Goal: Contribute content

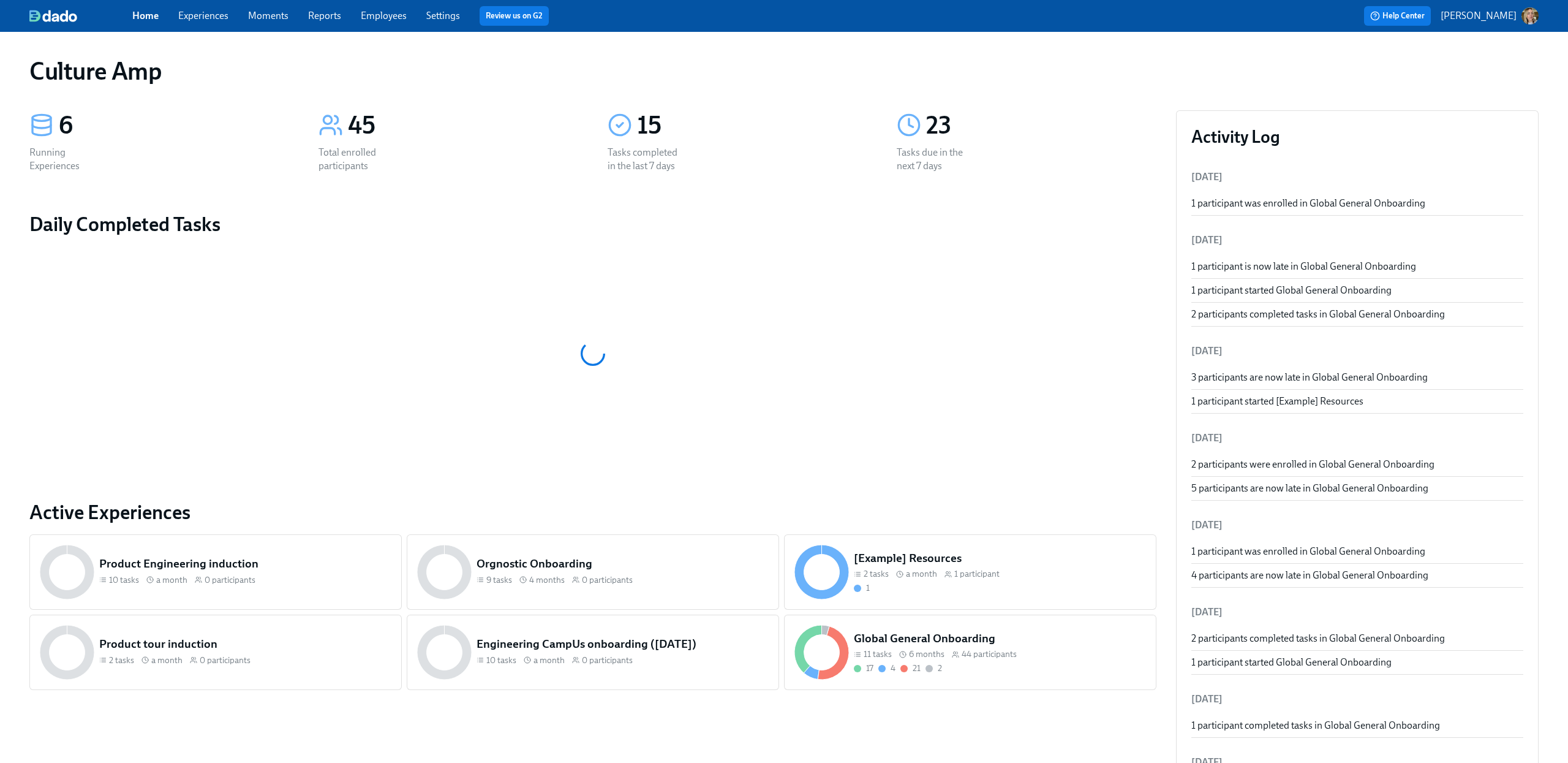
click at [969, 658] on span "44 participants" at bounding box center [989, 654] width 55 height 12
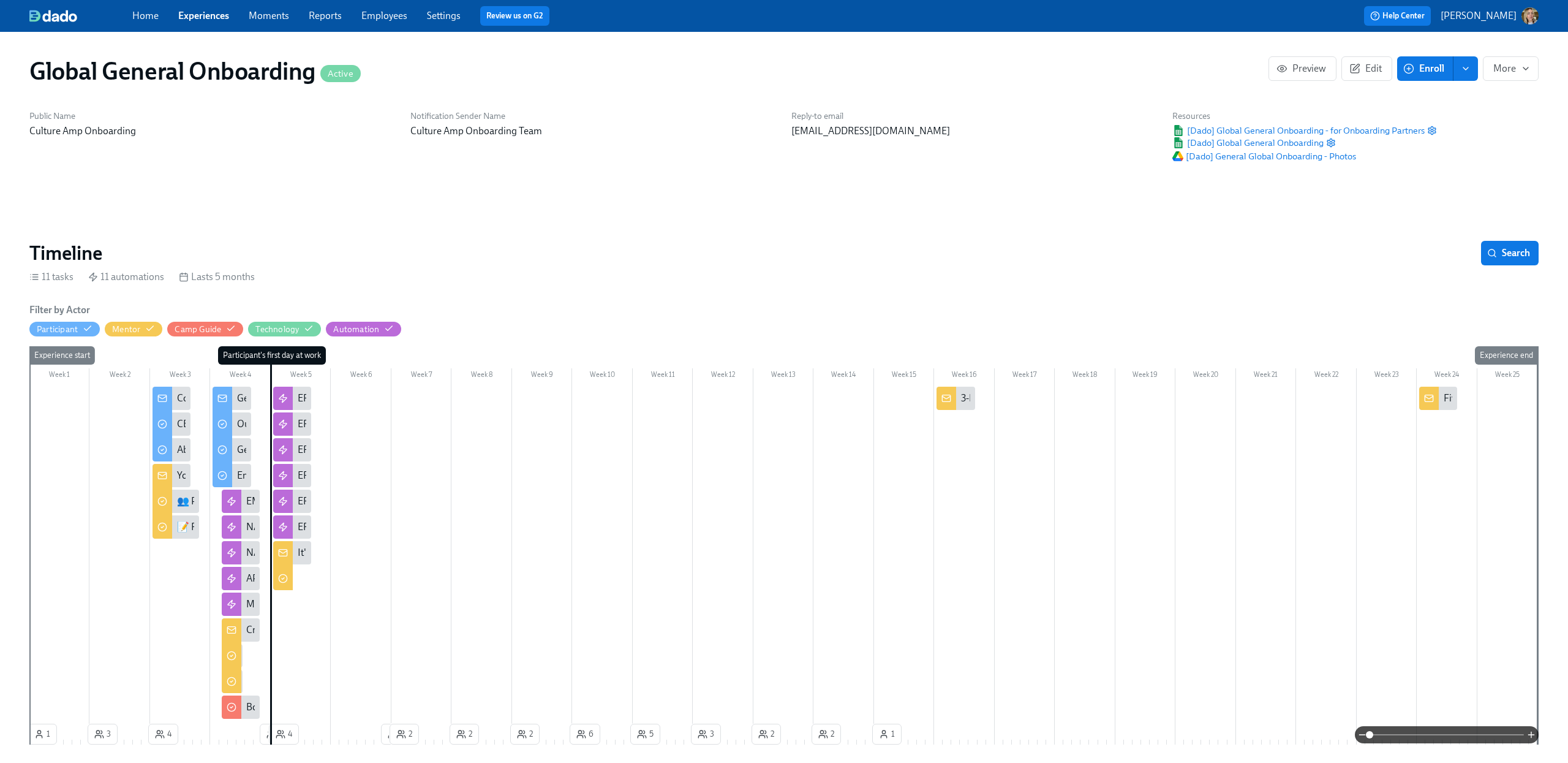
scroll to position [0, 5221]
click at [178, 393] on div "Congratulations! Your Culture Amp Onboarding starts [DATE]." at bounding box center [306, 399] width 260 height 14
click at [245, 397] on div "Get ready for your first day" at bounding box center [292, 399] width 110 height 14
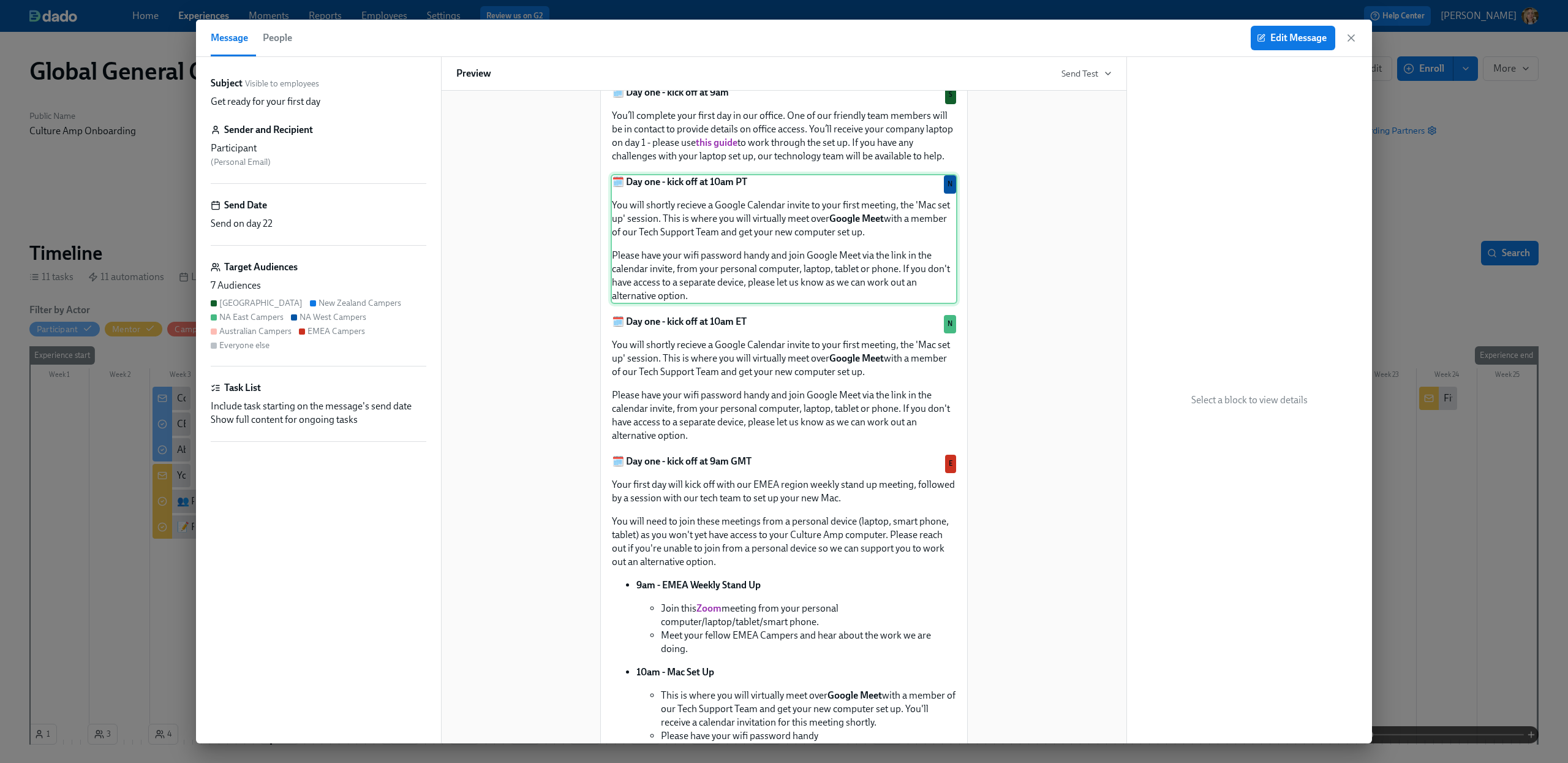
scroll to position [397, 0]
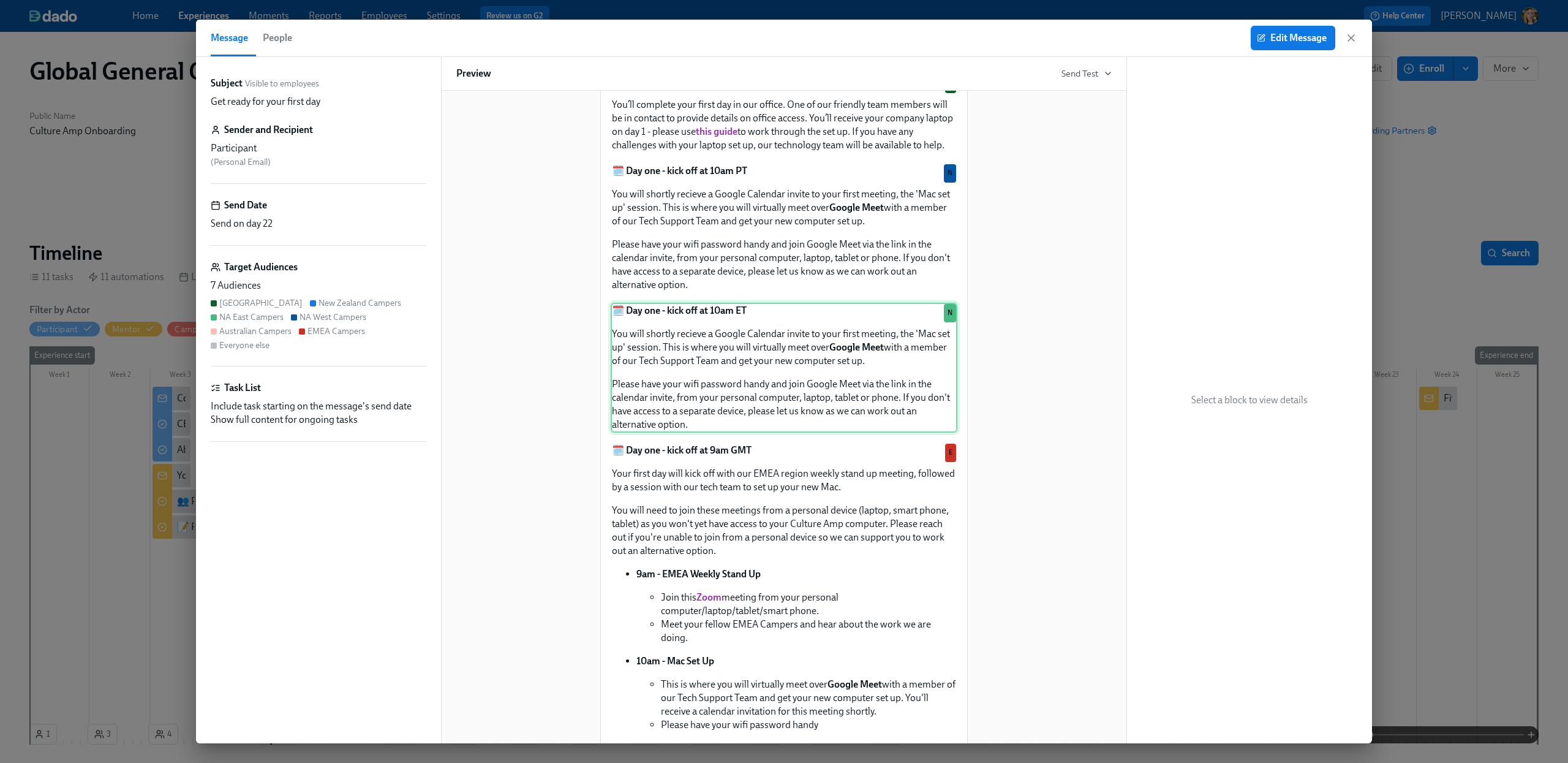
click at [796, 64] on div "N N N A E" at bounding box center [784, 59] width 347 height 10
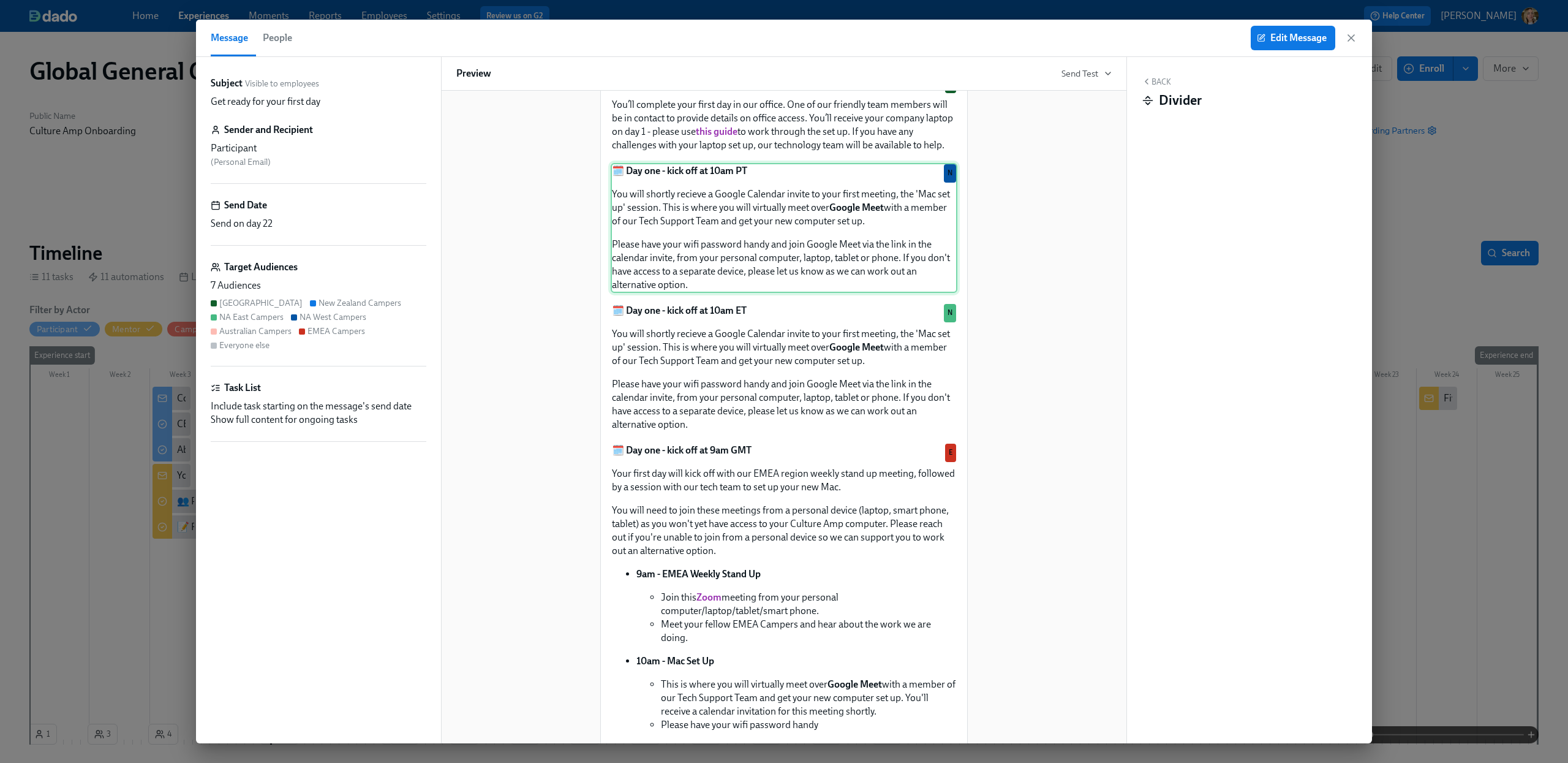
click at [797, 293] on div "🗓️ Day one - kick off at 10am PT You will shortly recieve a Google Calendar inv…" at bounding box center [784, 228] width 347 height 130
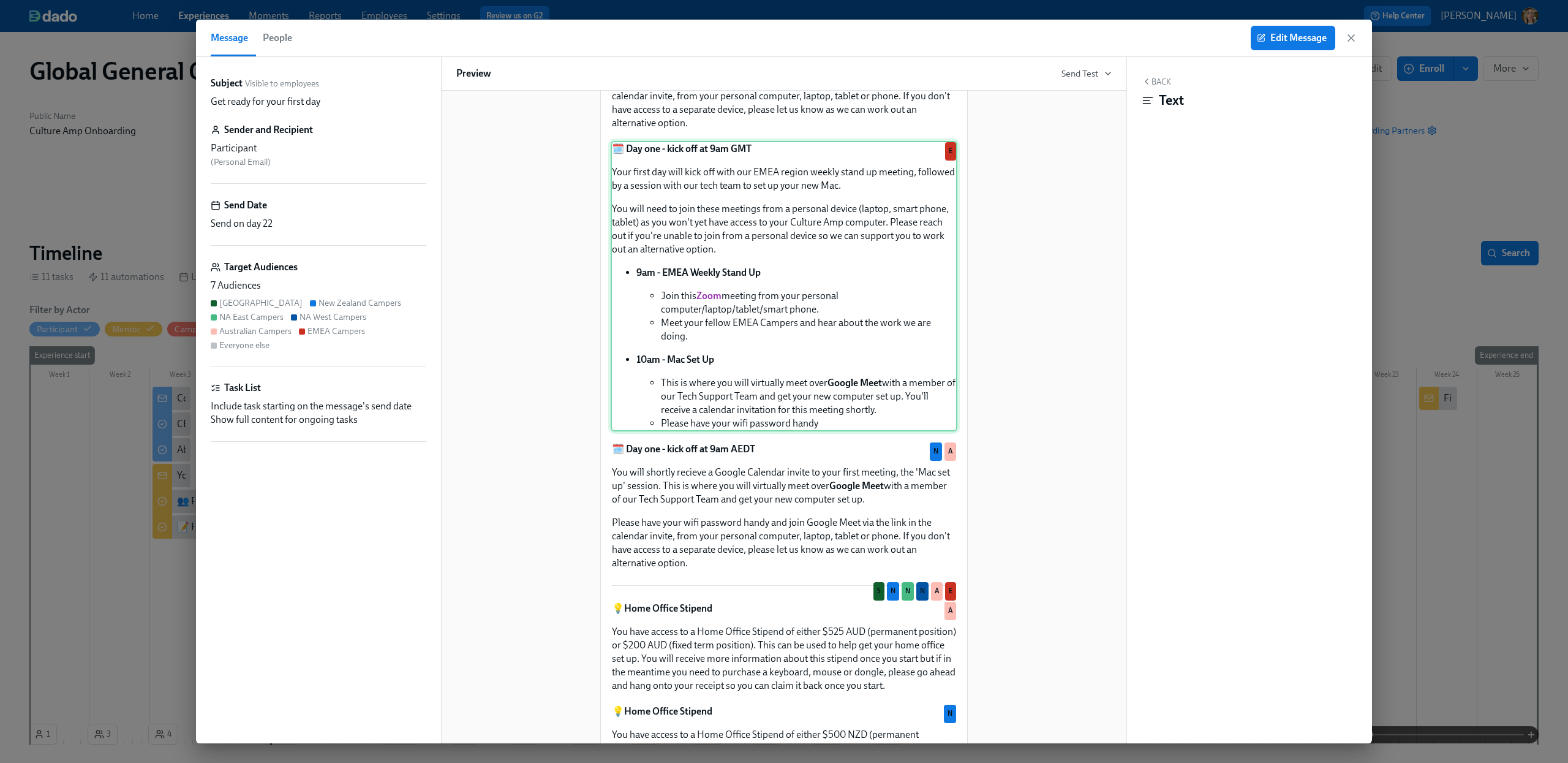
click at [812, 432] on div "🗓️ Day one - kick off at 9am GMT Your first day will kick off with our EMEA reg…" at bounding box center [784, 286] width 347 height 290
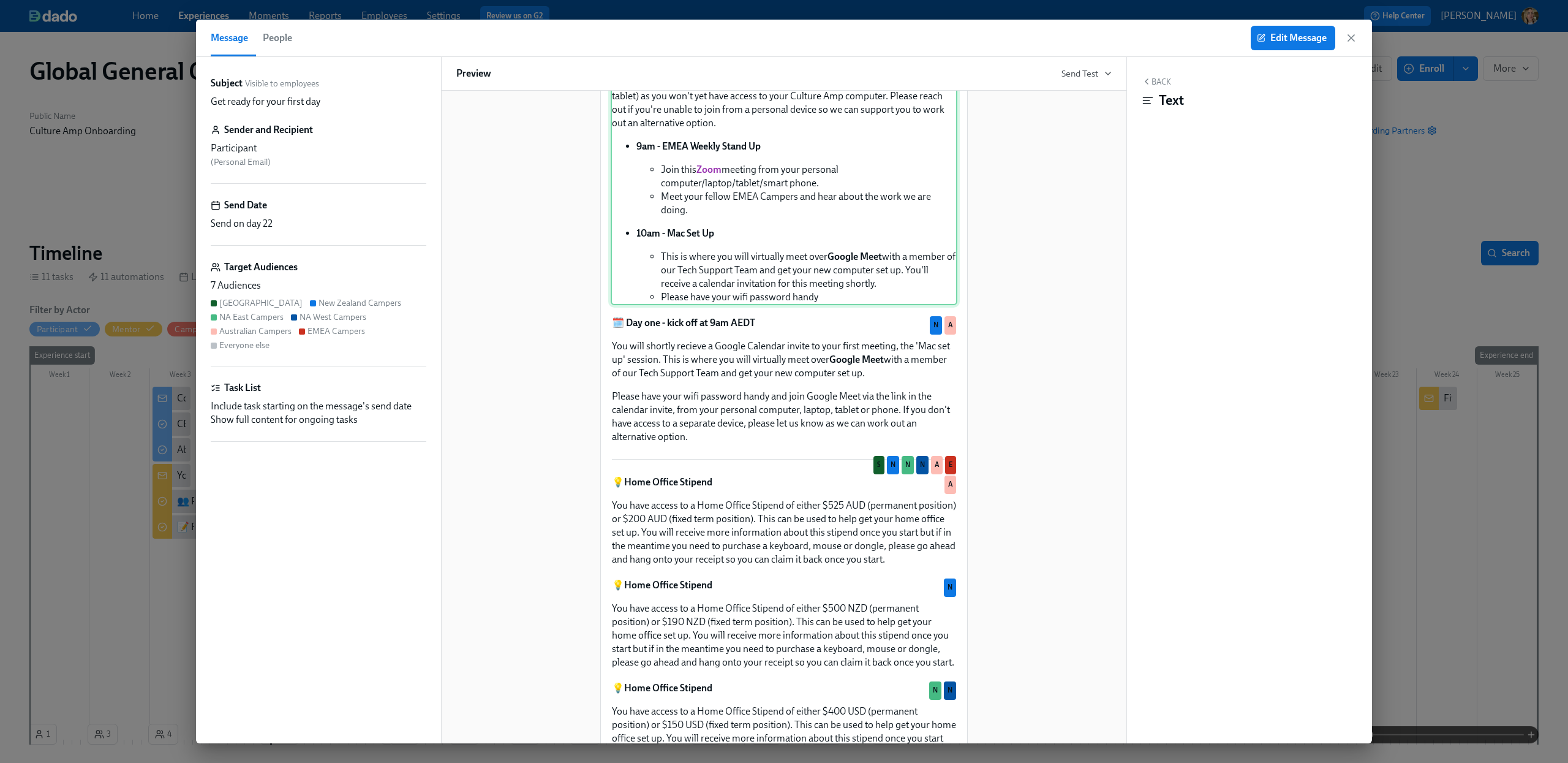
scroll to position [826, 0]
click at [901, 304] on div "🗓️ Day one - kick off at 9am GMT Your first day will kick off with our EMEA reg…" at bounding box center [784, 159] width 347 height 290
click at [1283, 45] on button "Edit Message" at bounding box center [1293, 37] width 85 height 24
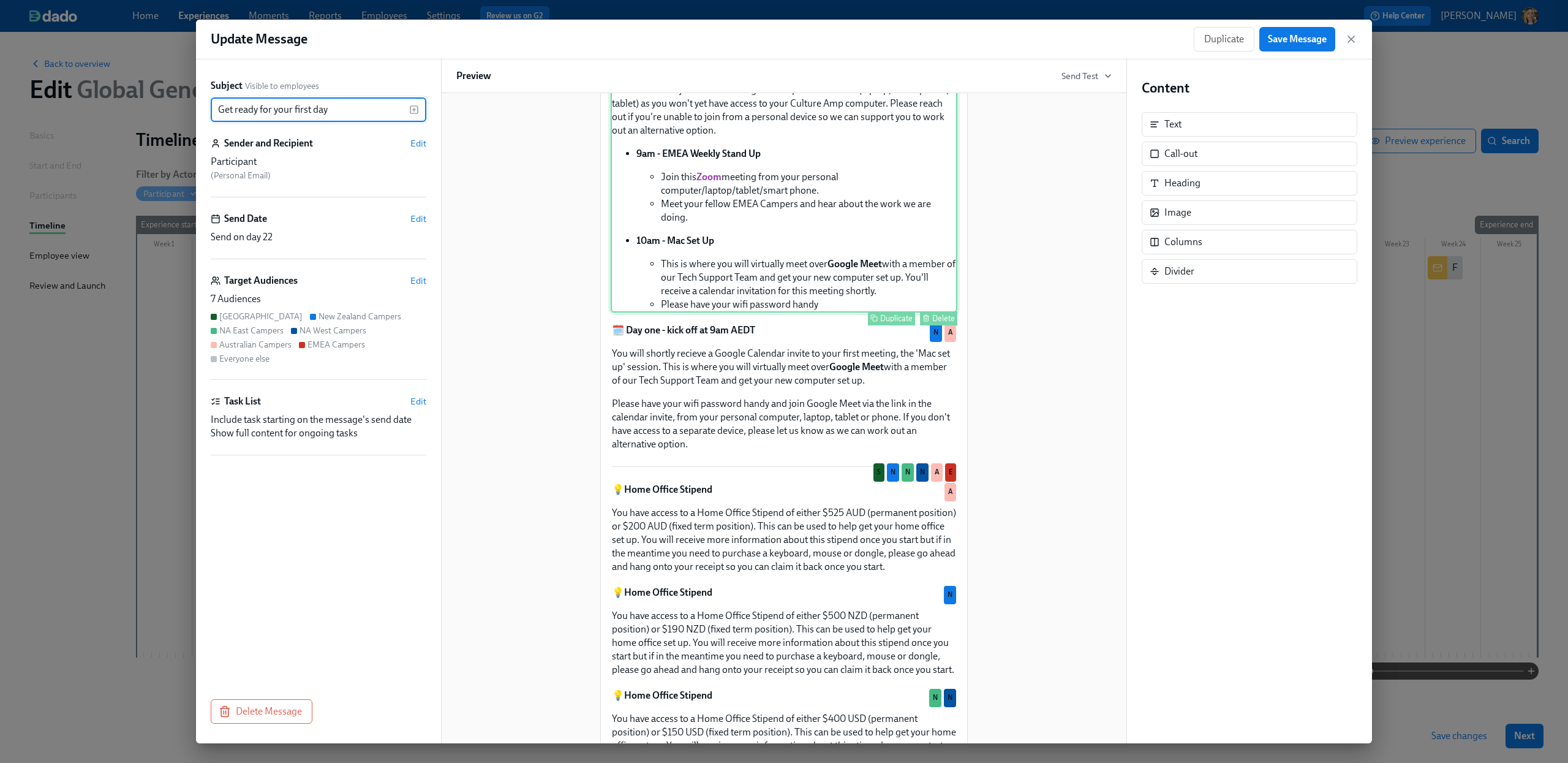
scroll to position [823, 0]
click at [790, 310] on div "🗓️ Day one - kick off at 9am GMT Your first day will kick off with our EMEA reg…" at bounding box center [784, 164] width 347 height 290
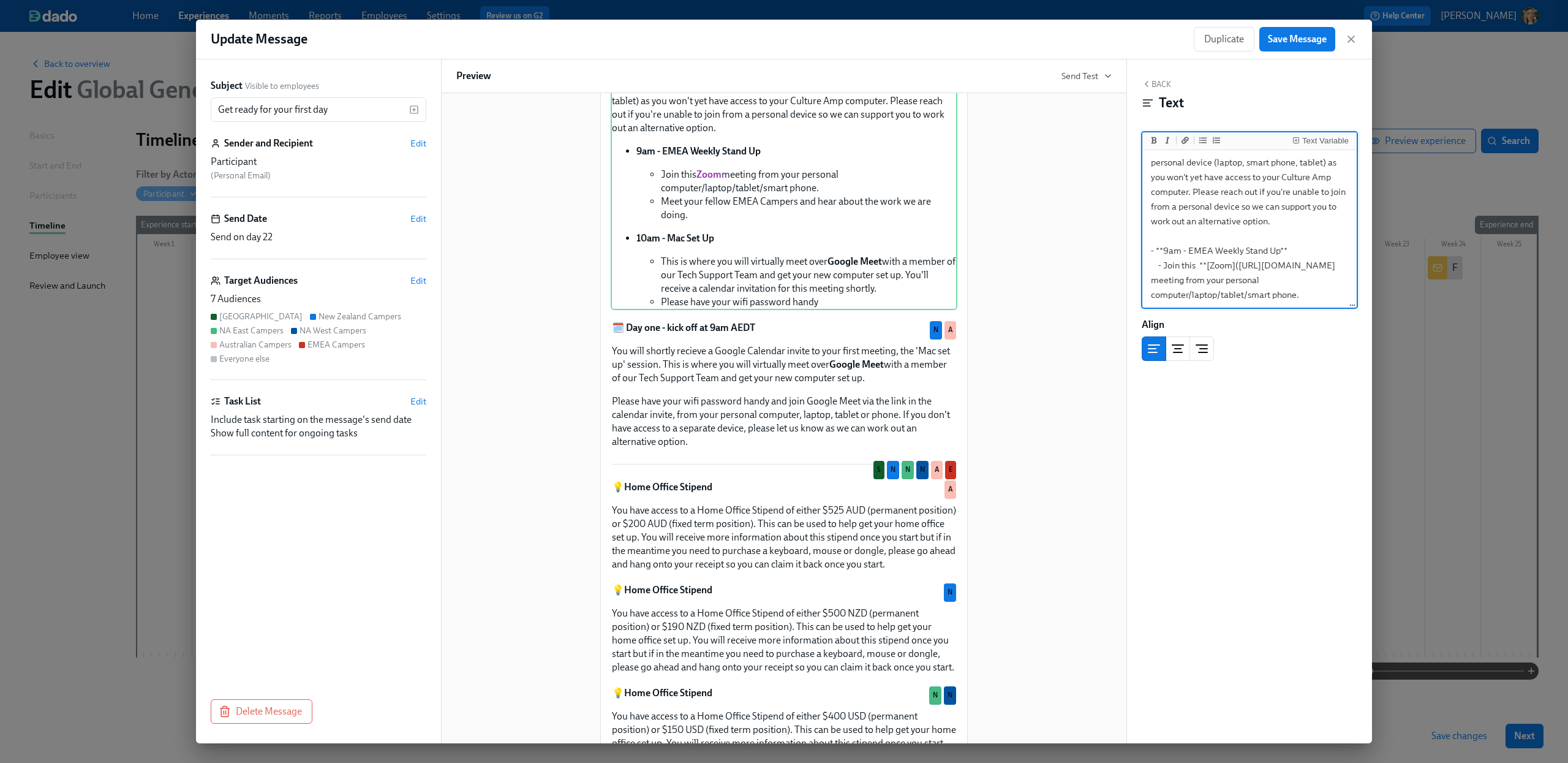
scroll to position [108, 0]
drag, startPoint x: 1318, startPoint y: 280, endPoint x: 1171, endPoint y: 284, distance: 147.1
click at [1154, 283] on textarea "**🗓️ Day one - kick off at 9am GMT** Your first day will kick off with our EMEA…" at bounding box center [1249, 249] width 210 height 409
paste textarea "94895953615"
type textarea "**🗓️ Day one - kick off at 9am GMT** Your first day will kick off with our EMEA…"
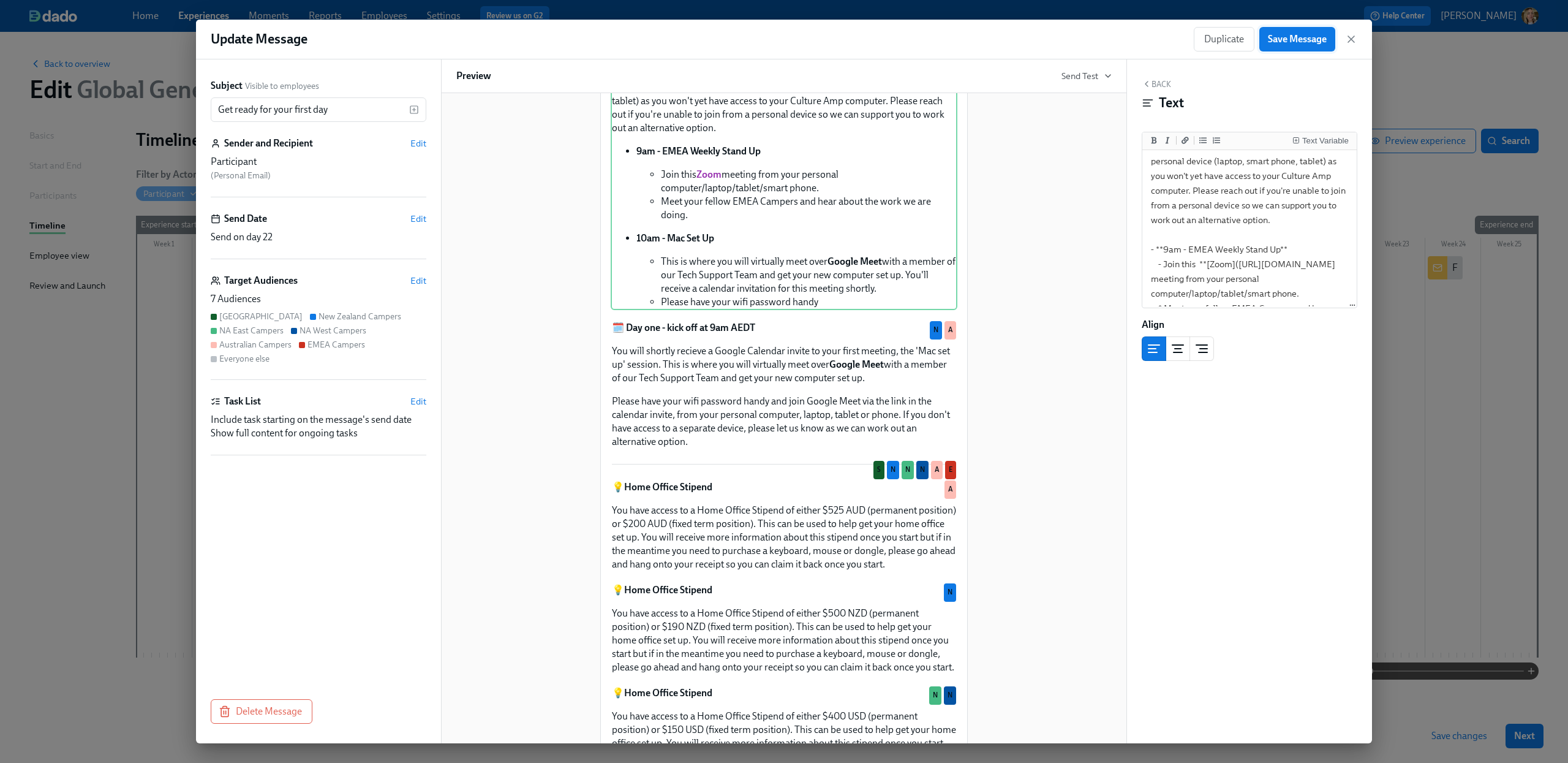
click at [1294, 45] on span "Save Message" at bounding box center [1297, 39] width 59 height 12
drag, startPoint x: 1351, startPoint y: 37, endPoint x: 1336, endPoint y: 290, distance: 253.4
click at [1351, 37] on icon "button" at bounding box center [1351, 39] width 12 height 12
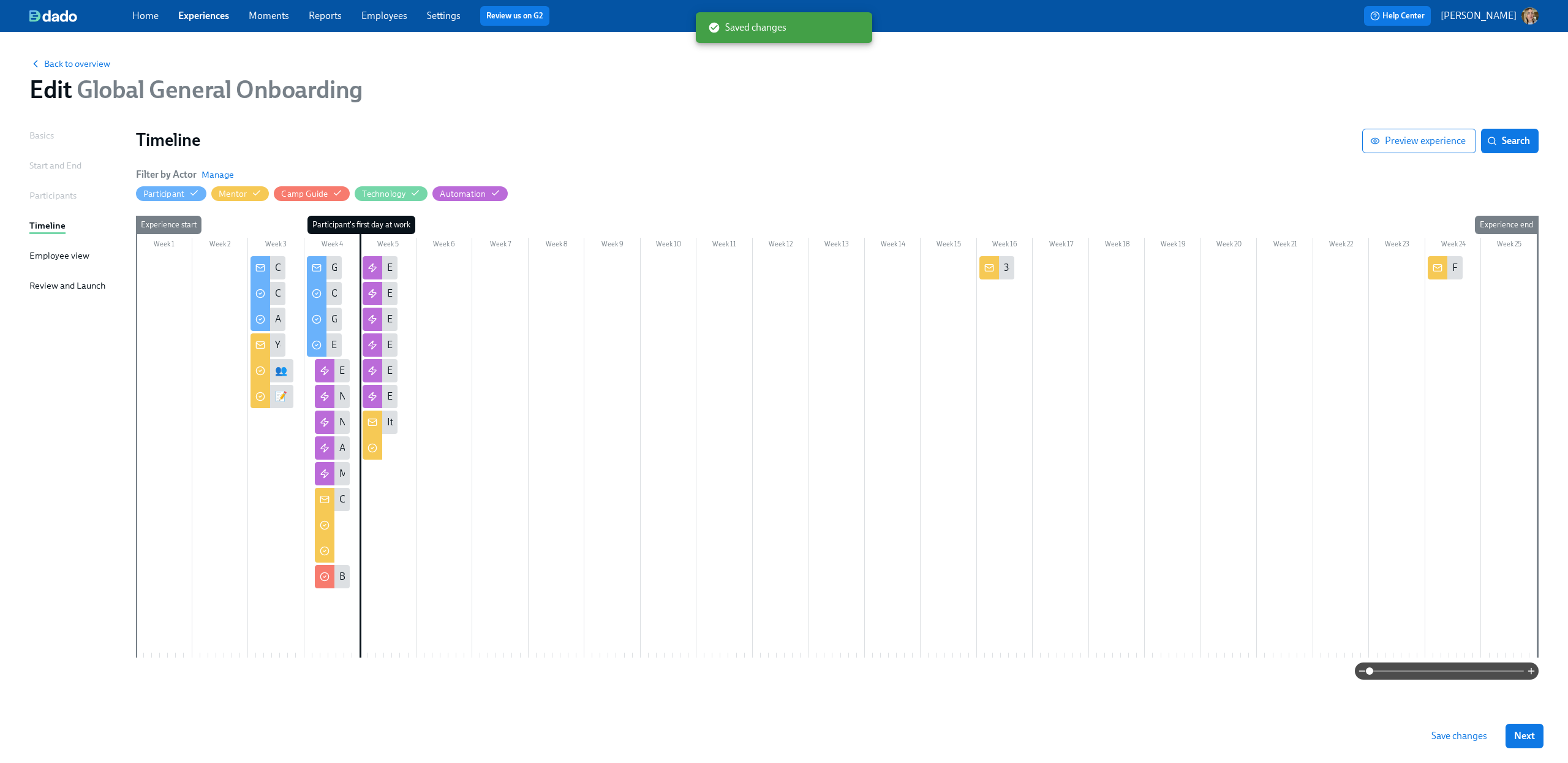
click at [1442, 726] on button "Save changes" at bounding box center [1459, 736] width 73 height 24
